Goal: Use online tool/utility: Utilize a website feature to perform a specific function

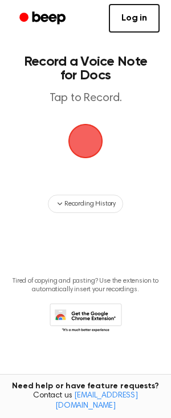
click at [75, 145] on span "button" at bounding box center [85, 141] width 37 height 37
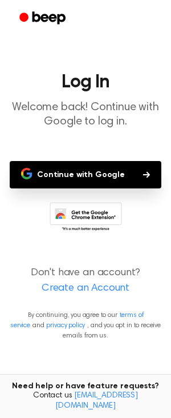
click at [77, 183] on button "Continue with Google" at bounding box center [86, 174] width 152 height 27
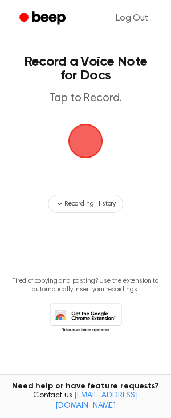
click at [77, 150] on span "button" at bounding box center [86, 141] width 35 height 35
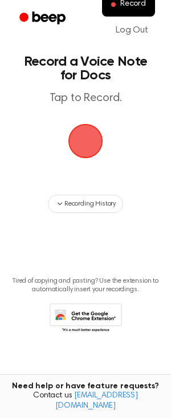
click at [97, 146] on span "button" at bounding box center [86, 141] width 32 height 32
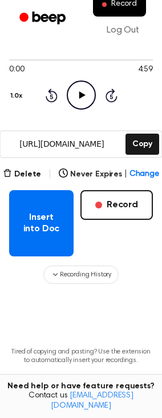
scroll to position [141, 0]
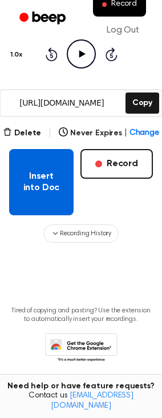
click at [57, 171] on button "Insert into Doc" at bounding box center [41, 182] width 65 height 66
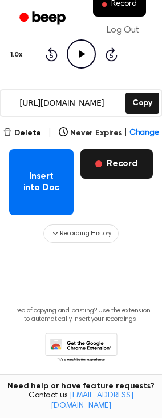
click at [109, 151] on button "Record" at bounding box center [117, 164] width 73 height 30
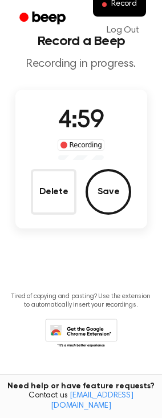
scroll to position [0, 0]
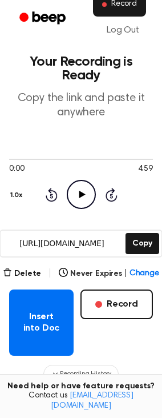
click at [127, 11] on button "Record" at bounding box center [119, 5] width 53 height 24
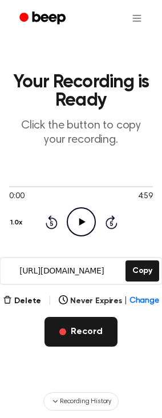
click at [69, 346] on button "Record" at bounding box center [81, 332] width 73 height 30
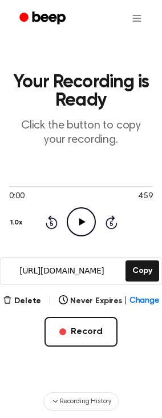
click at [81, 223] on icon at bounding box center [82, 221] width 6 height 7
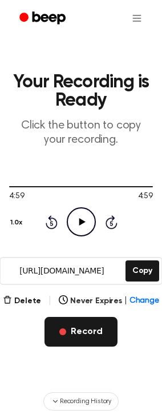
click at [77, 334] on button "Record" at bounding box center [81, 332] width 73 height 30
